Goal: Obtain resource: Download file/media

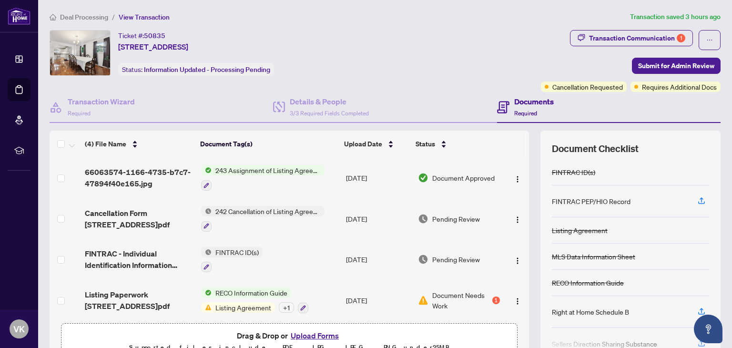
click at [270, 166] on span "243 Assignment of Listing Agreement - Authority to Offer for Sale" at bounding box center [268, 170] width 113 height 10
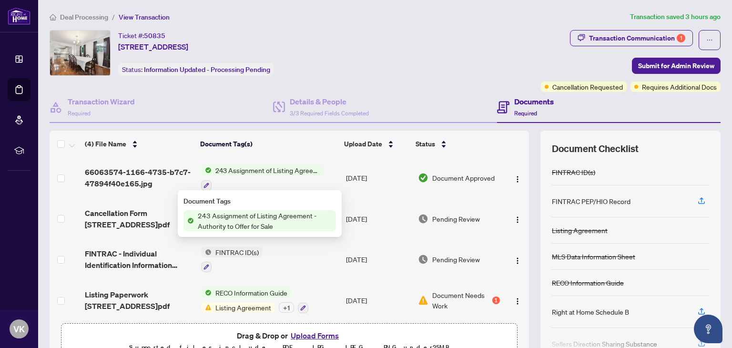
click at [277, 222] on span "243 Assignment of Listing Agreement - Authority to Offer for Sale" at bounding box center [265, 220] width 142 height 21
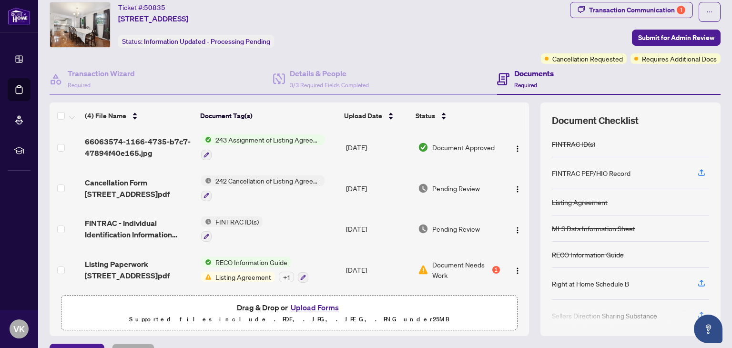
scroll to position [50, 0]
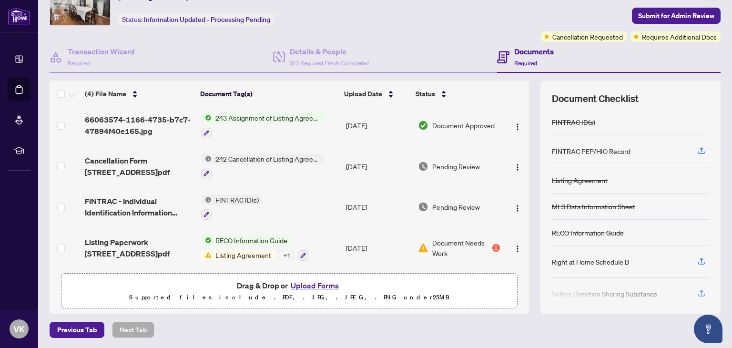
click at [285, 155] on span "242 Cancellation of Listing Agreement - Authority to Offer for Sale" at bounding box center [268, 159] width 113 height 10
click at [87, 164] on span "Cancellation Form [STREET_ADDRESS]pdf" at bounding box center [139, 166] width 108 height 23
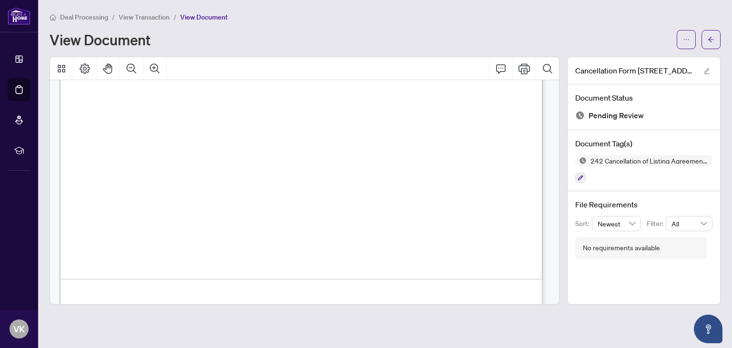
scroll to position [420, 0]
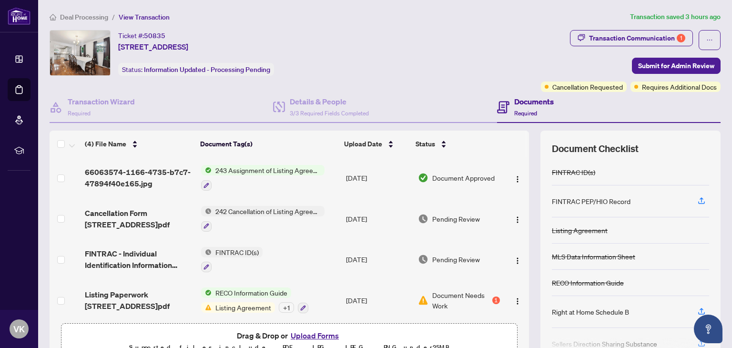
scroll to position [2, 0]
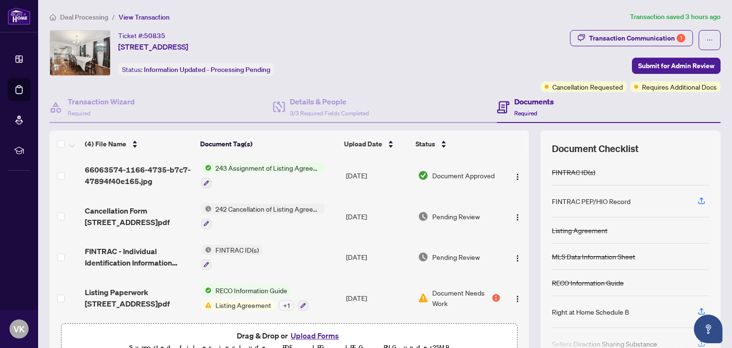
click at [250, 285] on span "RECO Information Guide" at bounding box center [252, 290] width 80 height 10
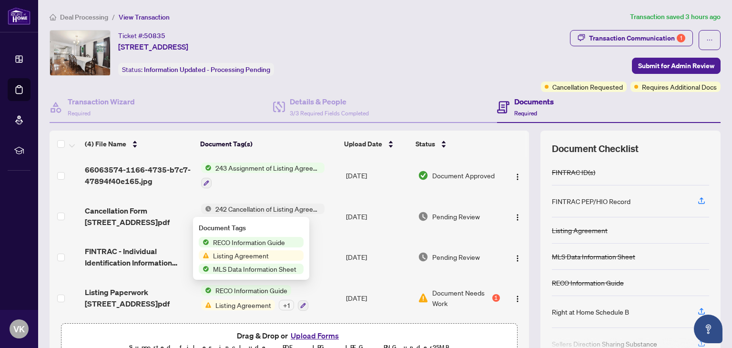
click at [252, 307] on td "RECO Information Guide Listing Agreement + 1" at bounding box center [269, 297] width 145 height 41
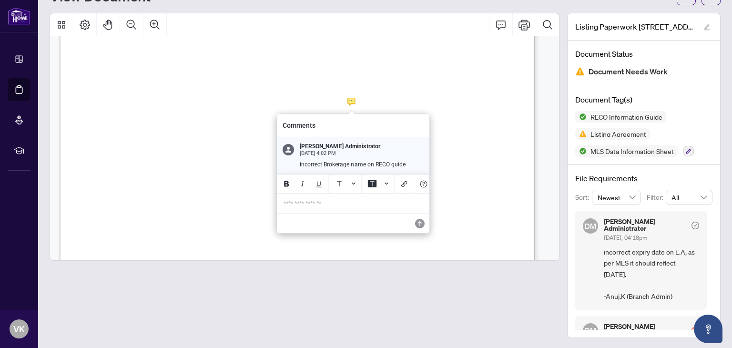
scroll to position [0, 4]
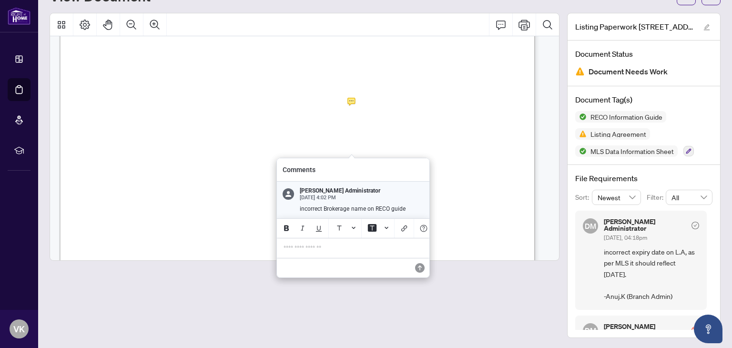
click at [311, 252] on p "**********" at bounding box center [353, 248] width 139 height 8
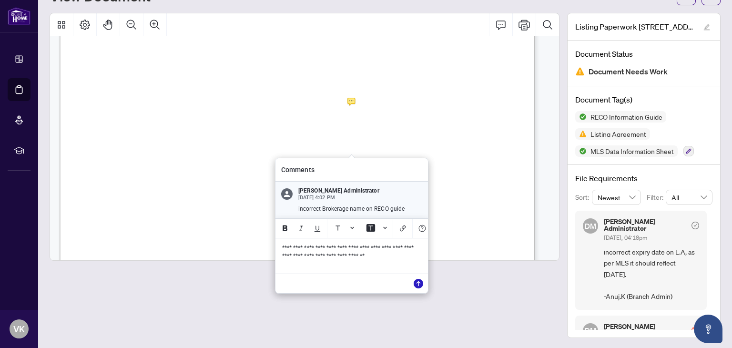
click at [422, 288] on icon "Save" at bounding box center [419, 284] width 10 height 10
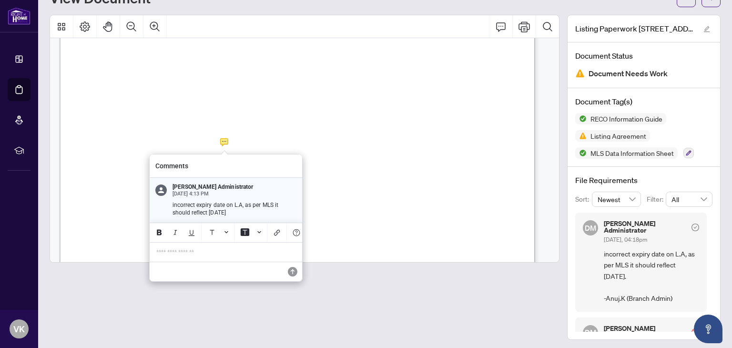
scroll to position [44, 0]
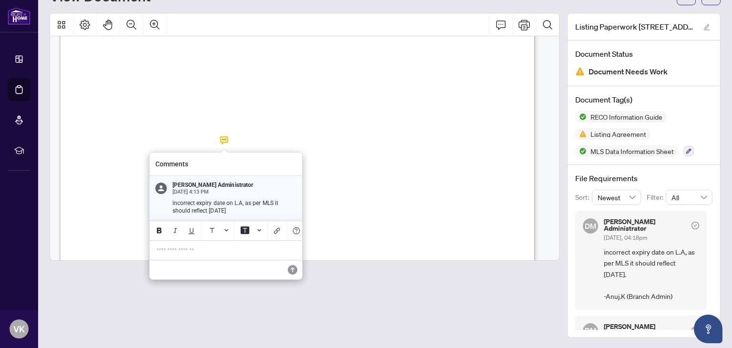
click at [241, 255] on p "**********" at bounding box center [225, 250] width 139 height 8
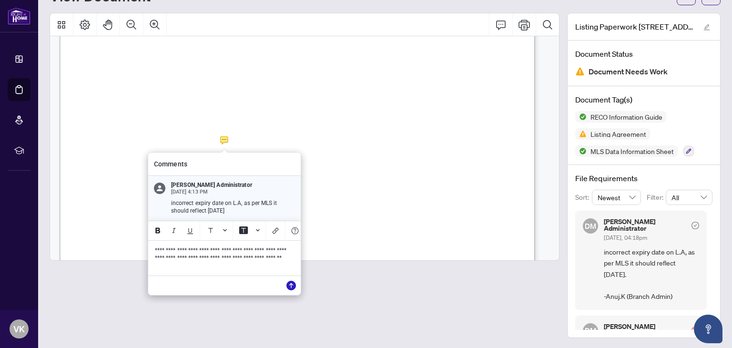
click at [287, 290] on icon "Save" at bounding box center [292, 286] width 10 height 10
